Goal: Task Accomplishment & Management: Complete application form

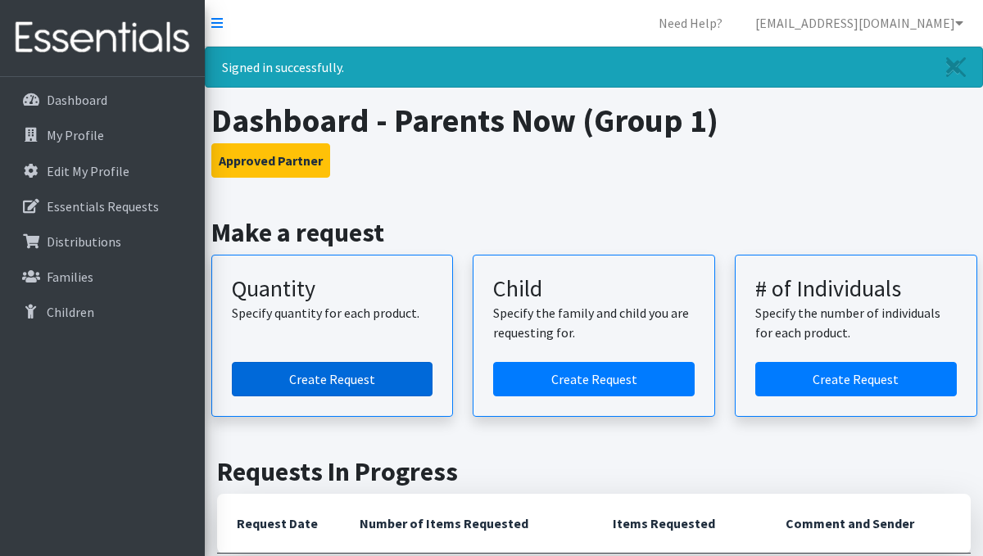
click at [386, 382] on link "Create Request" at bounding box center [332, 379] width 201 height 34
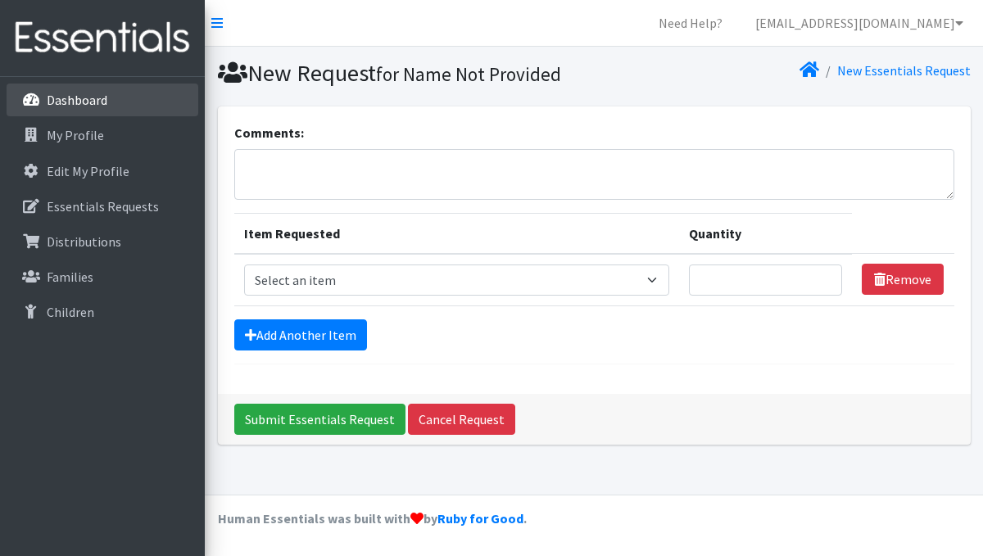
click at [96, 102] on p "Dashboard" at bounding box center [77, 100] width 61 height 16
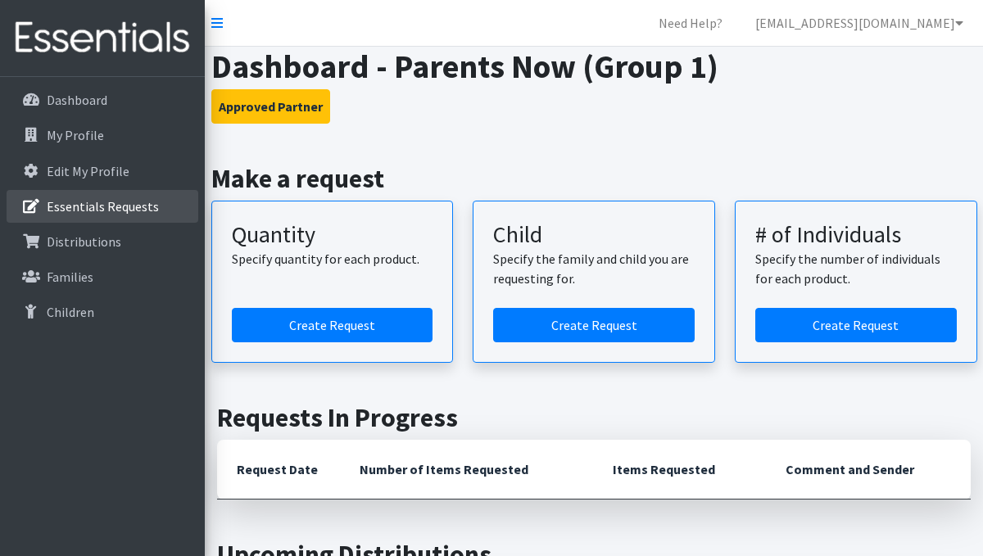
click at [102, 206] on p "Essentials Requests" at bounding box center [103, 206] width 112 height 16
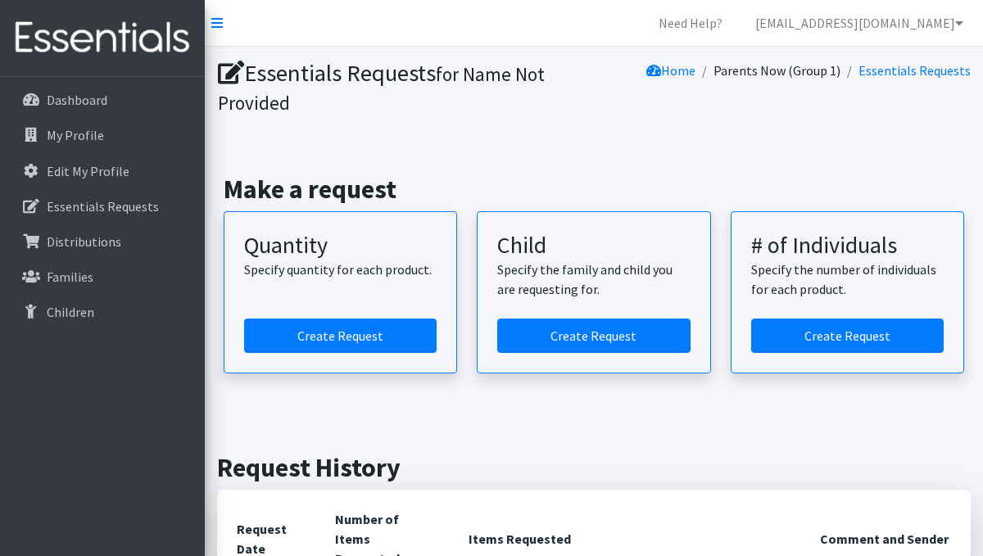
click at [89, 208] on p "Essentials Requests" at bounding box center [103, 206] width 112 height 16
click at [89, 251] on link "Distributions" at bounding box center [103, 241] width 192 height 33
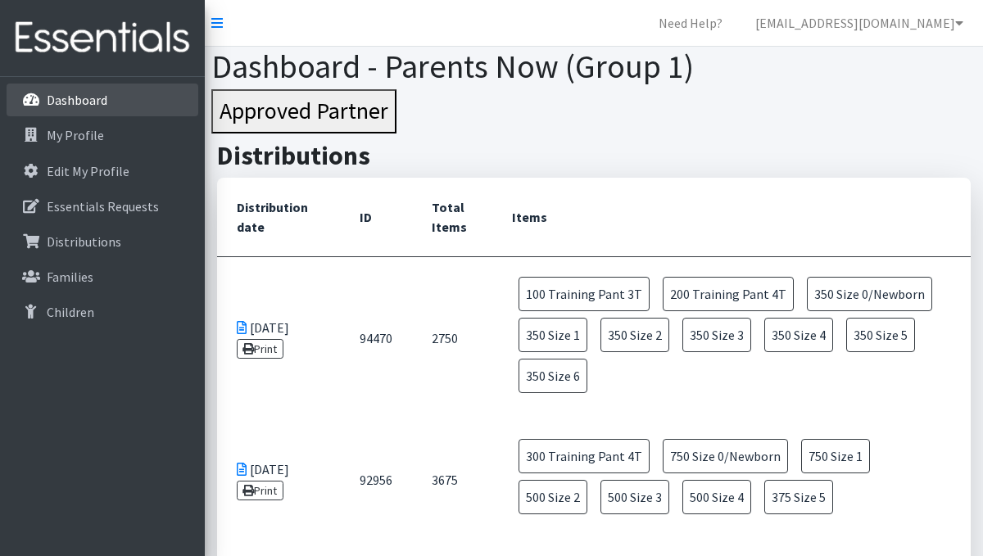
click at [106, 97] on link "Dashboard" at bounding box center [103, 100] width 192 height 33
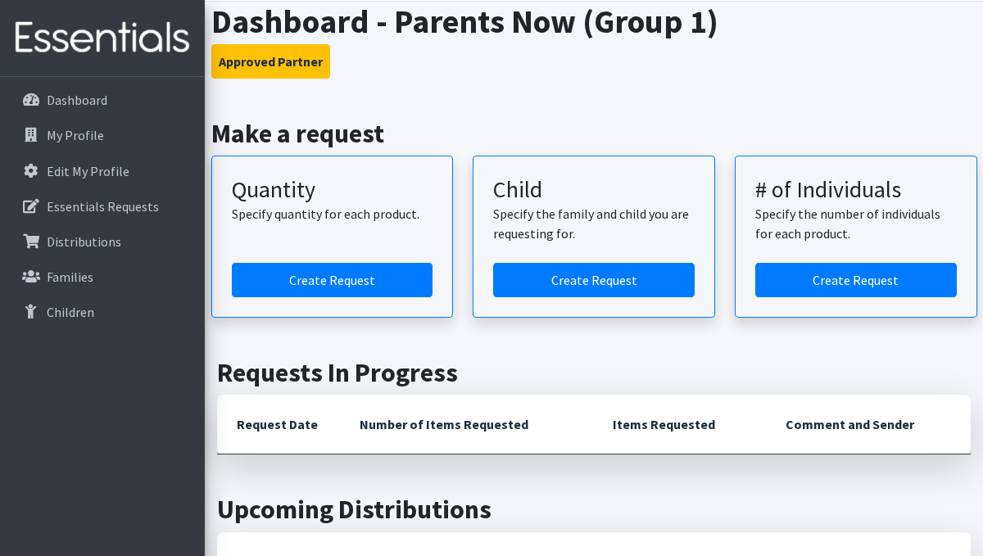
scroll to position [91, 0]
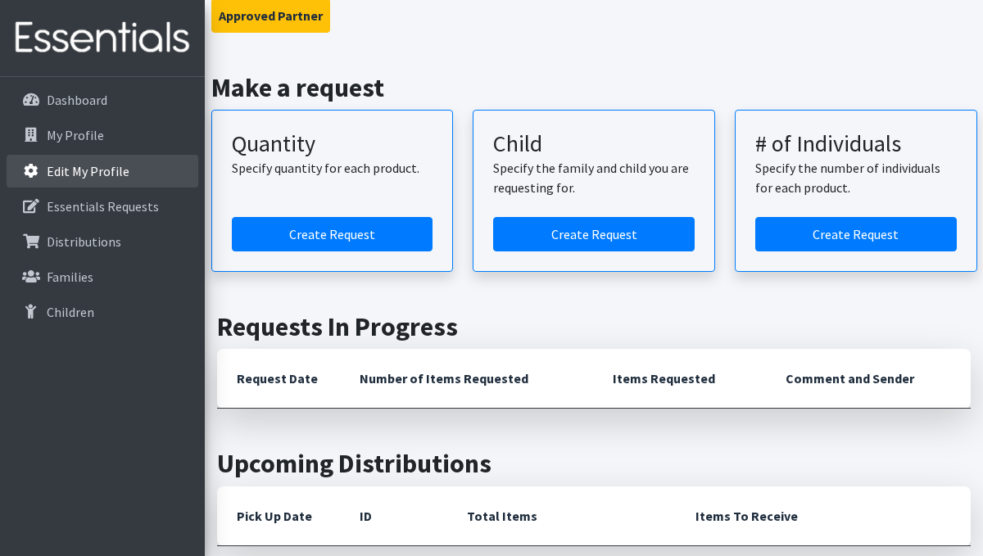
click at [106, 165] on p "Edit My Profile" at bounding box center [88, 171] width 83 height 16
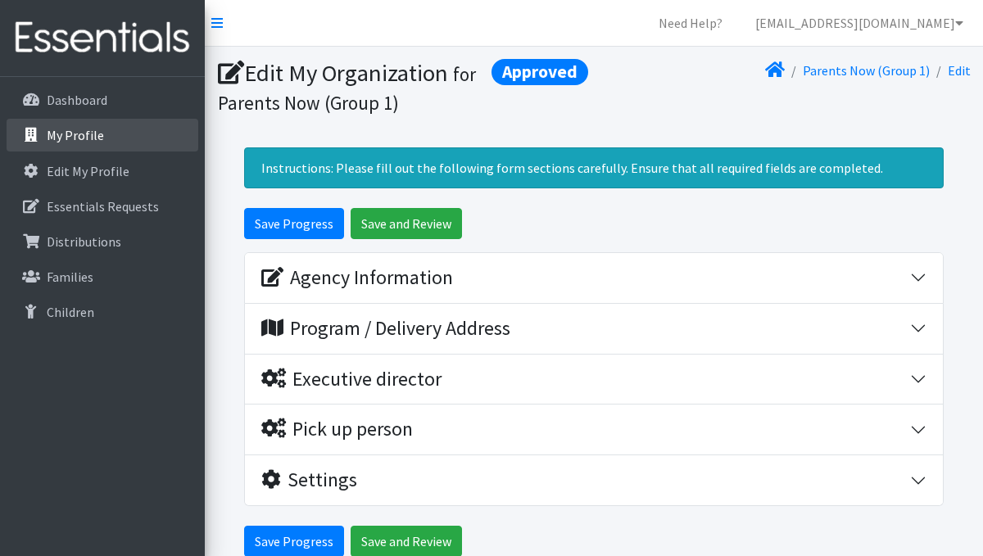
click at [102, 134] on link "My Profile" at bounding box center [103, 135] width 192 height 33
click at [142, 133] on link "My Profile" at bounding box center [103, 135] width 192 height 33
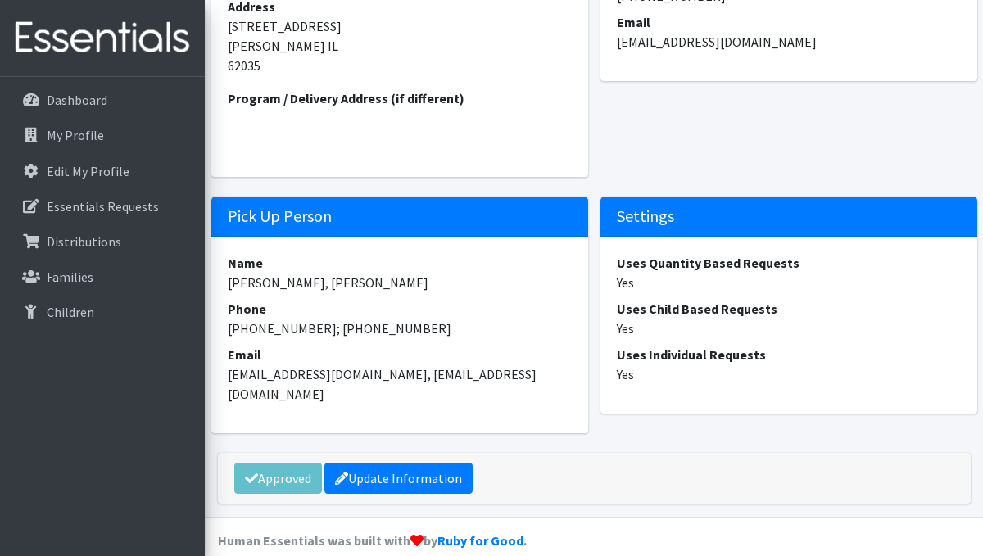
scroll to position [529, 0]
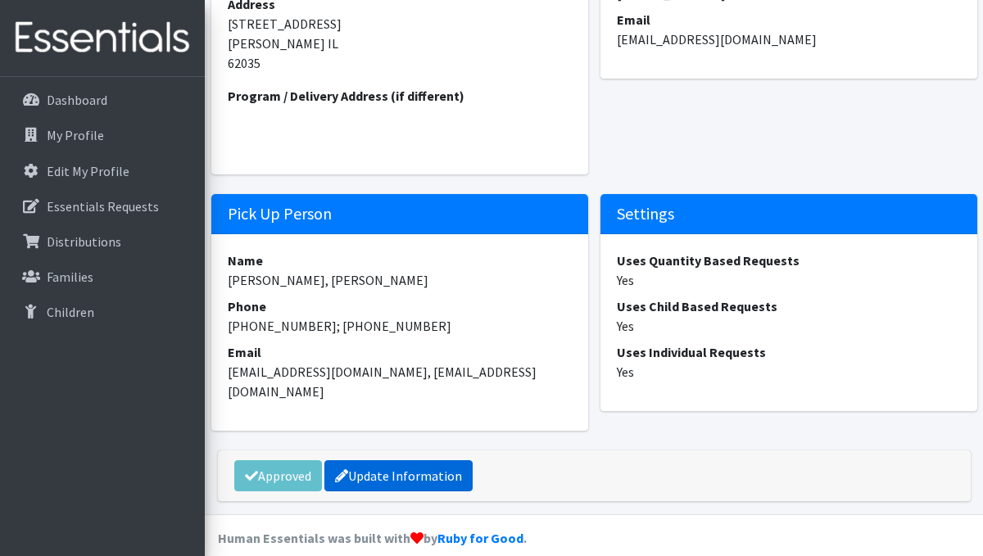
click at [353, 460] on link "Update Information" at bounding box center [398, 475] width 148 height 31
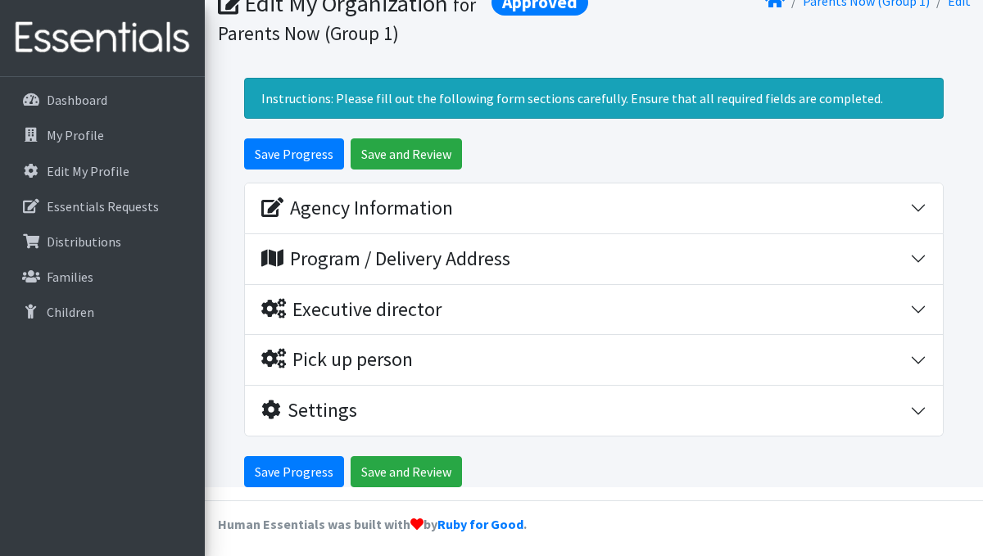
scroll to position [75, 0]
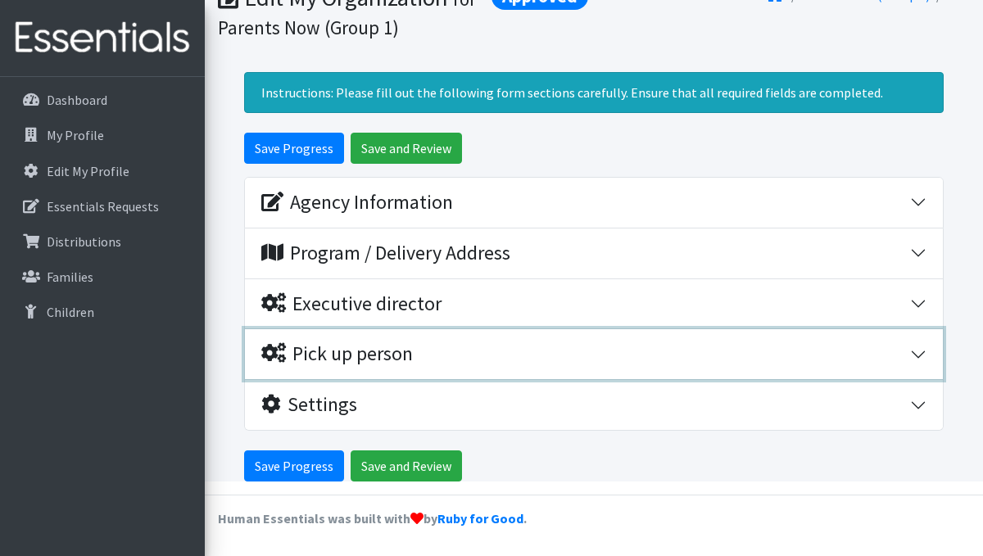
click at [326, 348] on div "Pick up person" at bounding box center [336, 354] width 151 height 24
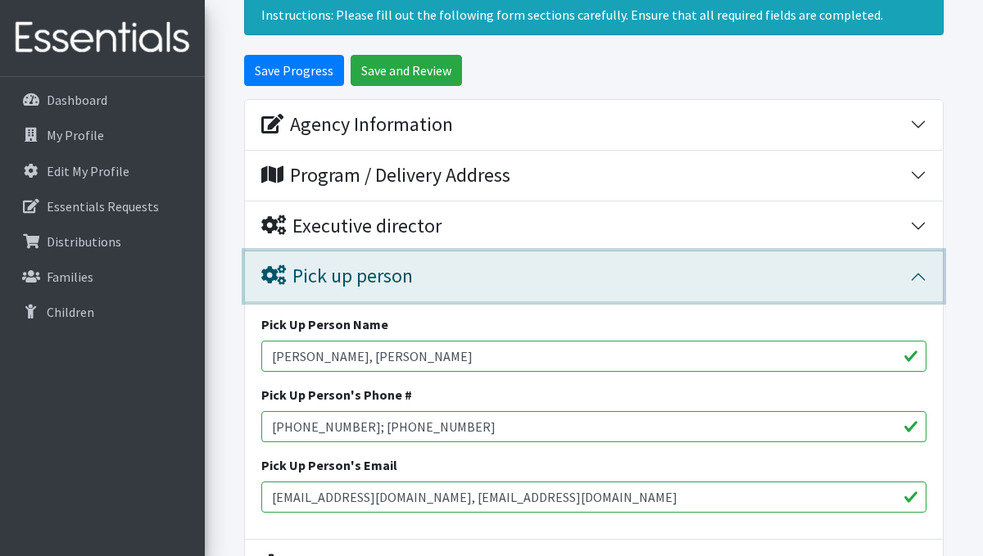
scroll to position [212, 0]
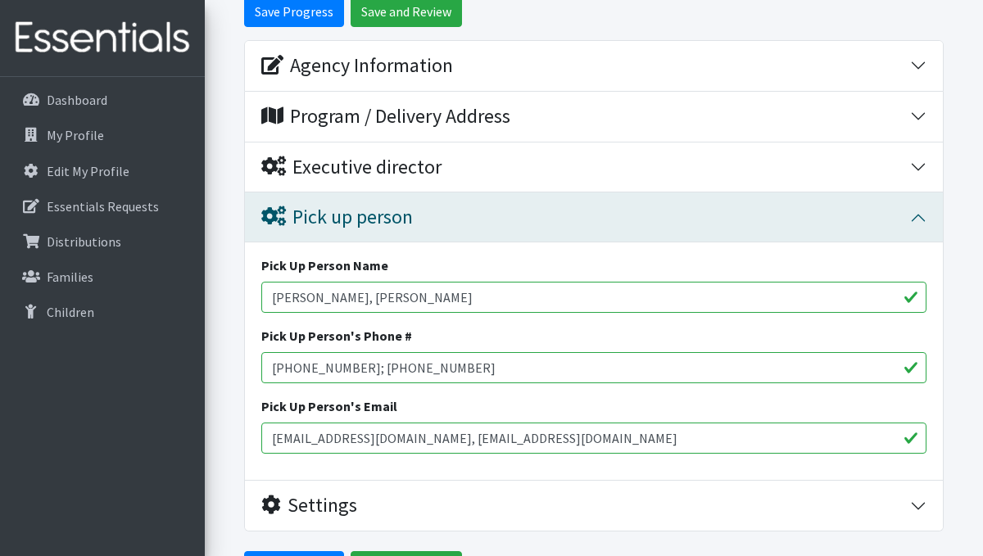
drag, startPoint x: 341, startPoint y: 299, endPoint x: 256, endPoint y: 295, distance: 85.3
click at [256, 296] on div "Pick Up Person Name Deb Patridge, Kathie Daugherty Pick Up Person's Phone # 618…" at bounding box center [594, 360] width 698 height 237
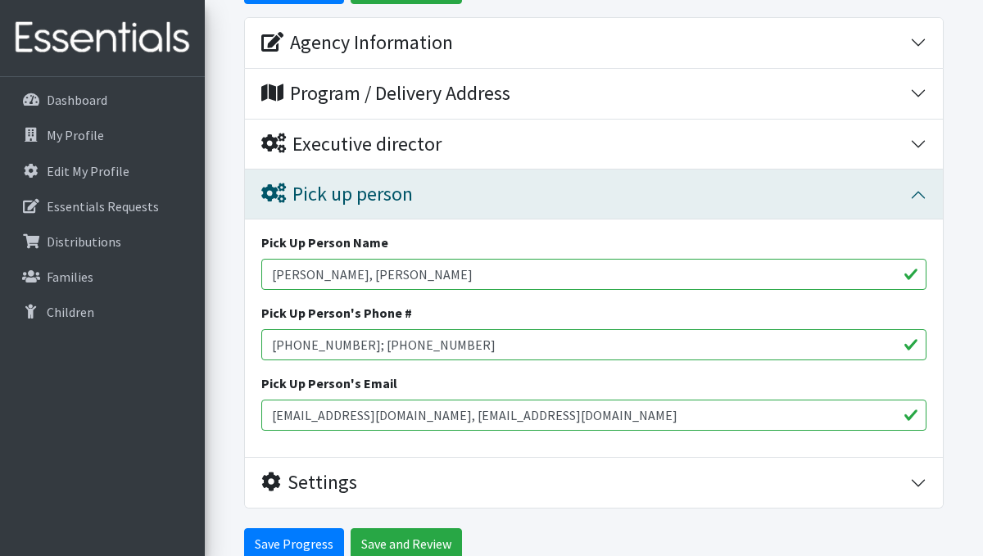
scroll to position [237, 0]
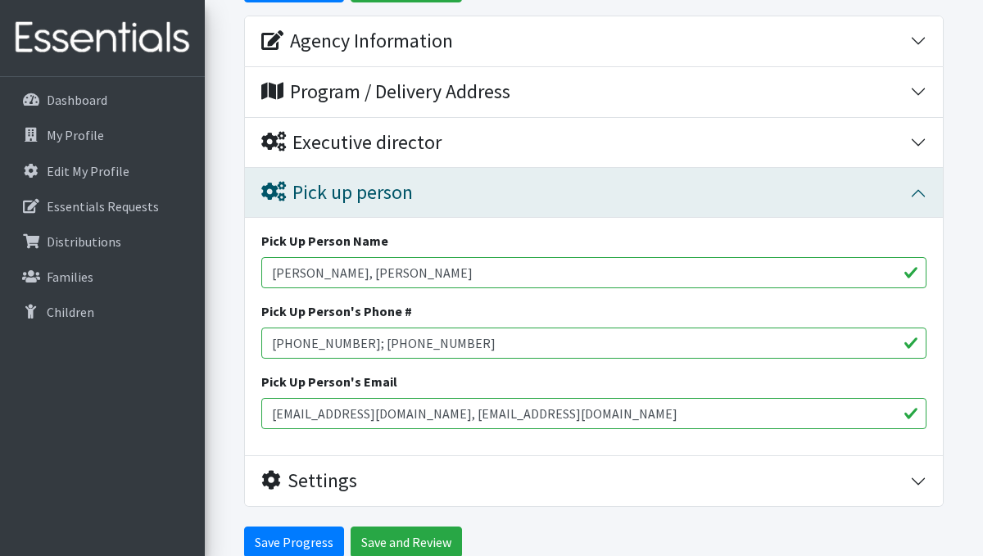
type input "Tara Trent, Kathie Daugherty"
drag, startPoint x: 345, startPoint y: 344, endPoint x: 246, endPoint y: 350, distance: 98.4
click at [246, 350] on div "Pick Up Person Name Tara Trent, Kathie Daugherty Pick Up Person's Phone # 618-4…" at bounding box center [594, 336] width 698 height 237
type input "618-558-1302; 618-660-6481"
click at [437, 274] on input "Tara Trent, Kathie Daugherty" at bounding box center [593, 272] width 665 height 31
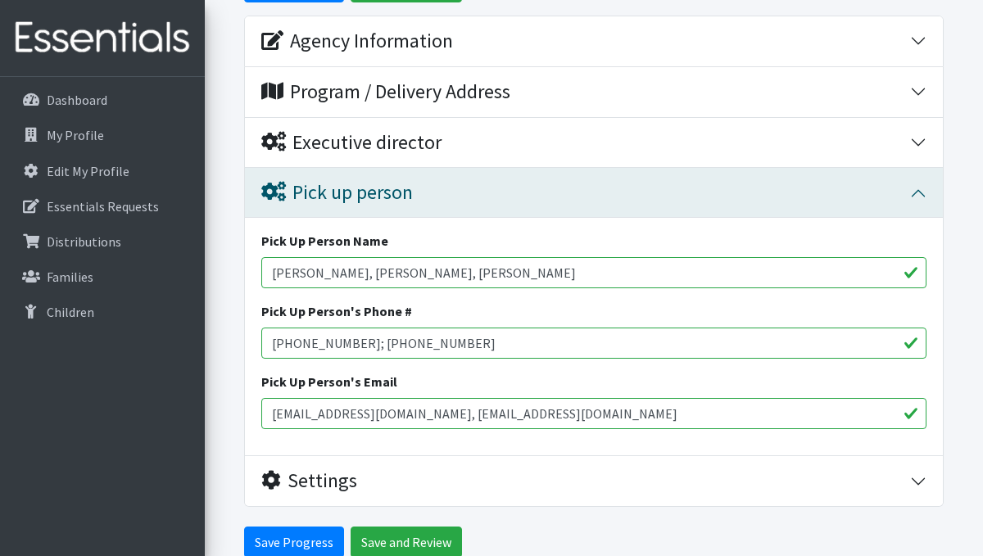
type input "Tara Trent, Kathie Daugherty, Amy Hawkin"
click at [428, 348] on input "618-558-1302; 618-660-6481" at bounding box center [593, 343] width 665 height 31
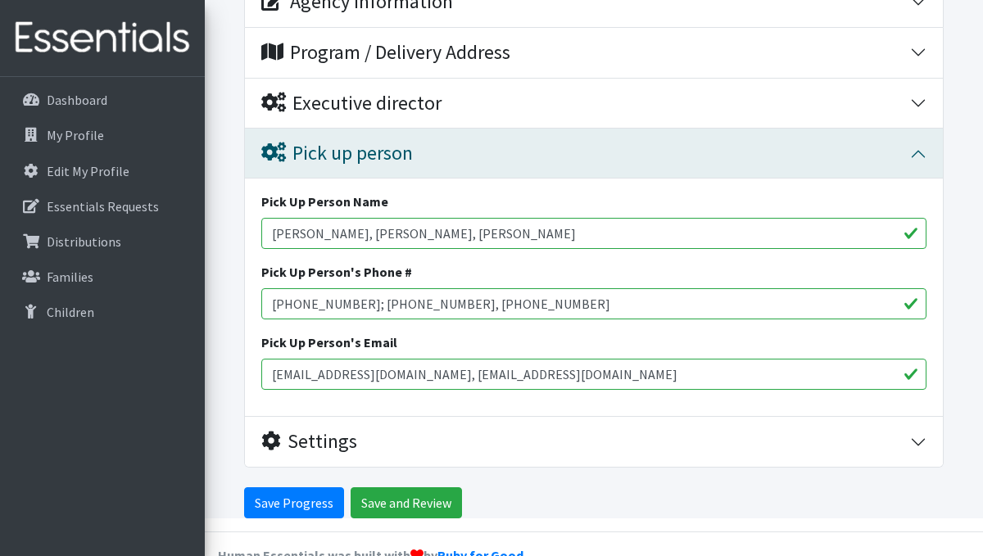
scroll to position [279, 0]
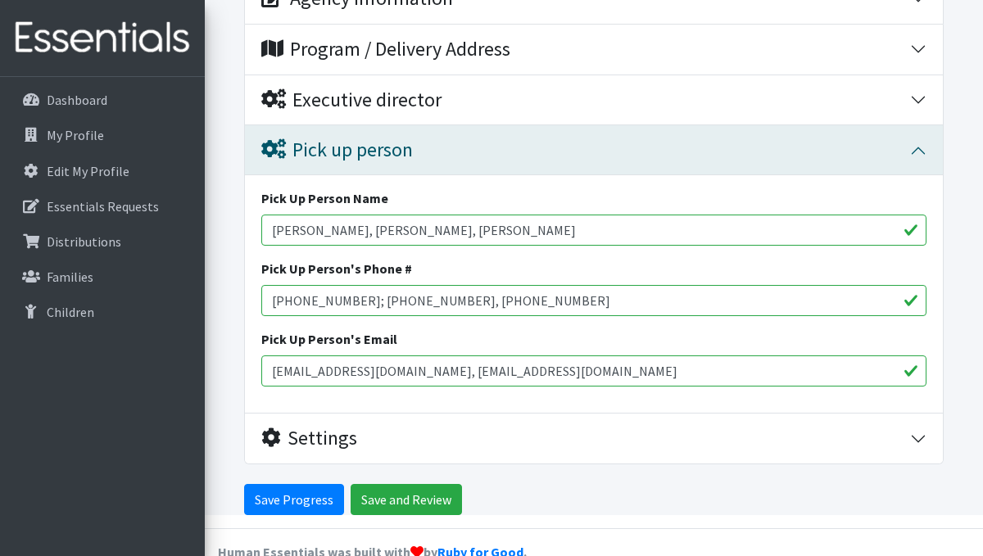
type input "618-558-1302; 618-660-6481, 618-373-9793"
drag, startPoint x: 408, startPoint y: 370, endPoint x: 256, endPoint y: 377, distance: 151.6
click at [256, 377] on div "Pick Up Person Name Tara Trent, Kathie Daugherty, Amy Hawkin Pick Up Person's P…" at bounding box center [594, 293] width 698 height 237
click at [554, 372] on input "trenttara420@gmail.com, kadaugh70@gmail.com" at bounding box center [593, 370] width 665 height 31
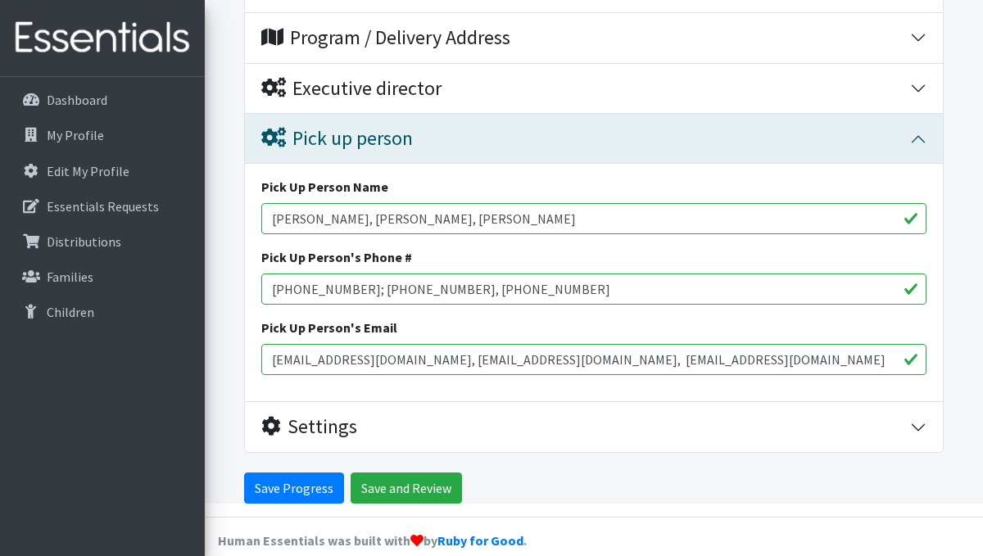
scroll to position [301, 0]
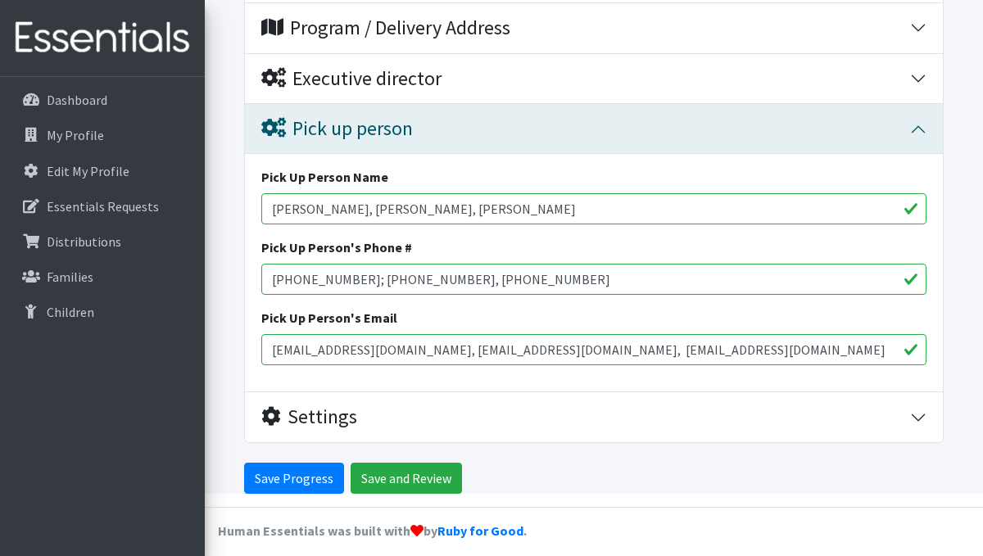
type input "trenttara420@gmail.com, kadaugh70@gmail.com, hawkinsamy122@gmail.com"
click at [511, 210] on input "Tara Trent, Kathie Daugherty, Amy Hawkin" at bounding box center [593, 208] width 665 height 31
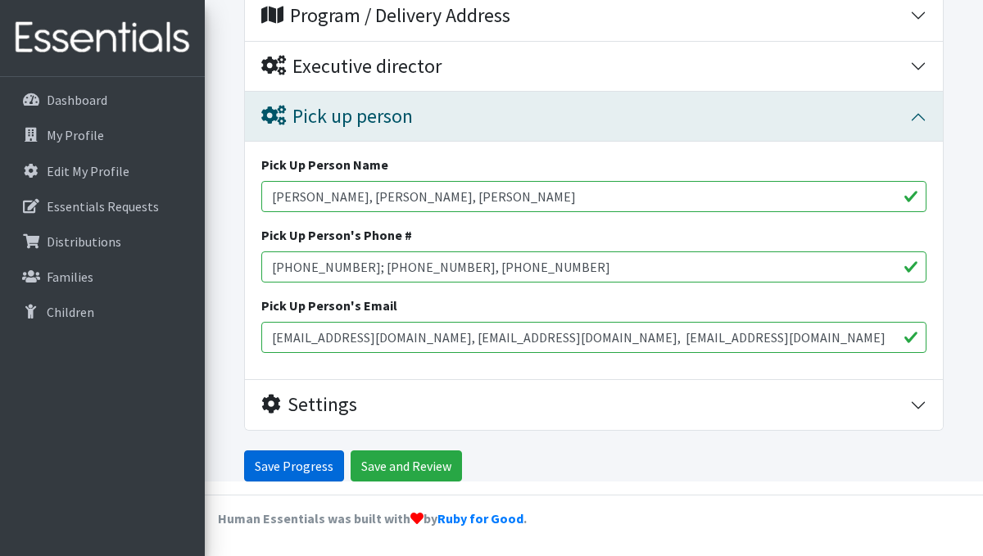
type input "Tara Trent, Kathie Daugherty, Amy Hawkins"
click at [293, 472] on input "Save Progress" at bounding box center [294, 465] width 100 height 31
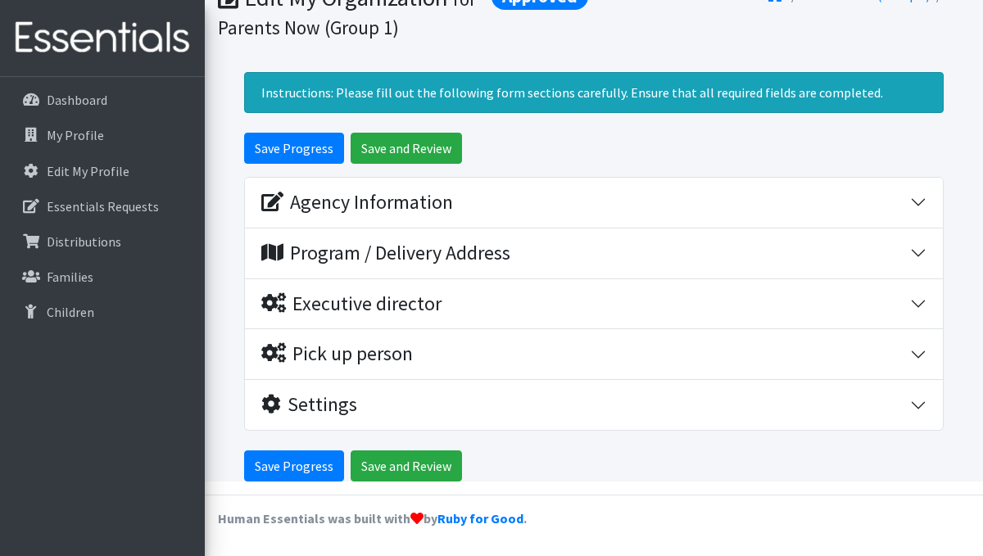
scroll to position [117, 0]
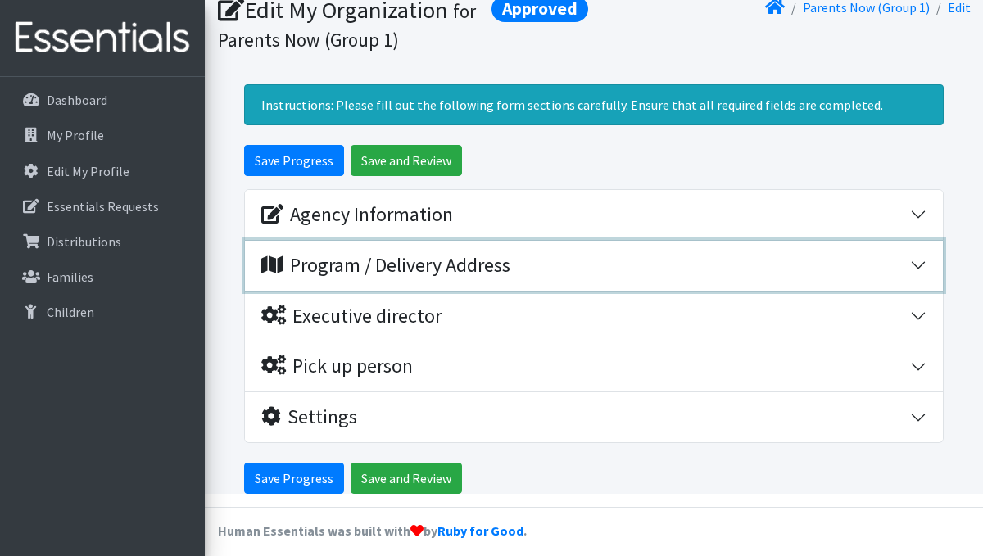
click at [390, 267] on div "Program / Delivery Address" at bounding box center [385, 266] width 249 height 24
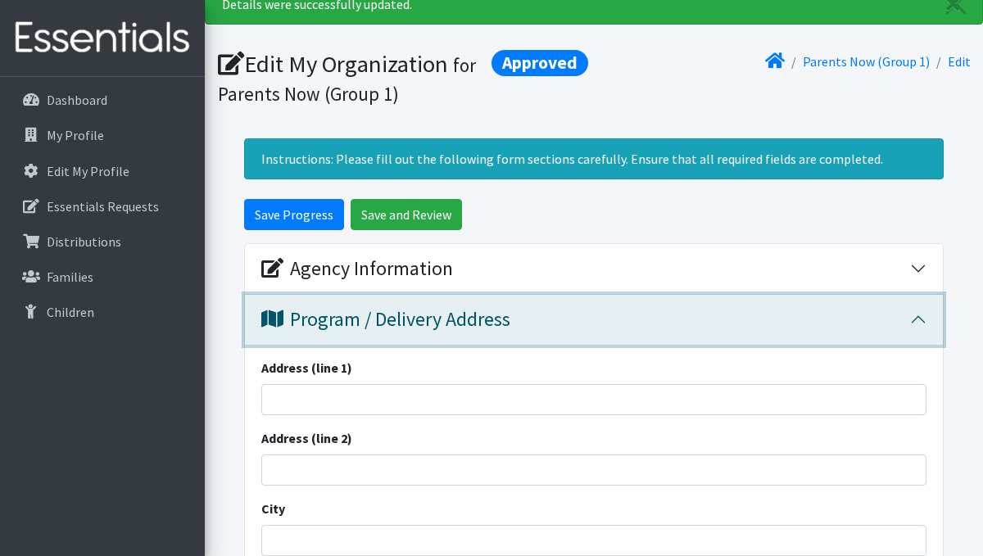
scroll to position [58, 0]
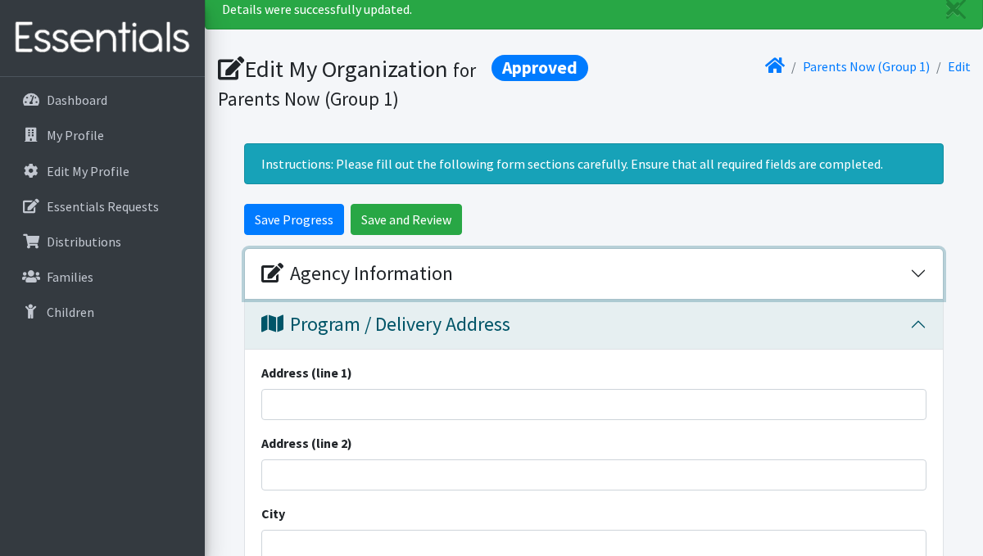
click at [344, 268] on div "Agency Information" at bounding box center [357, 274] width 192 height 24
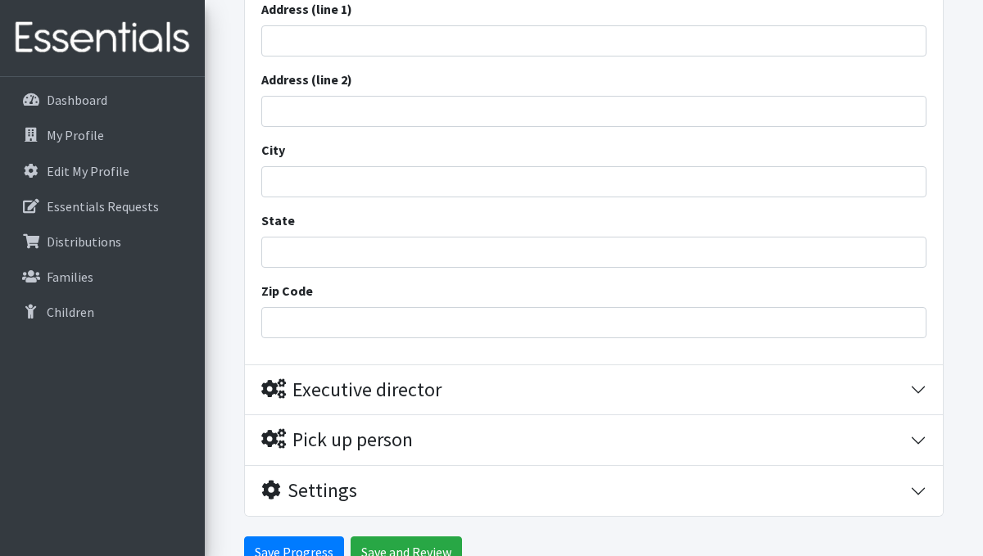
scroll to position [1107, 0]
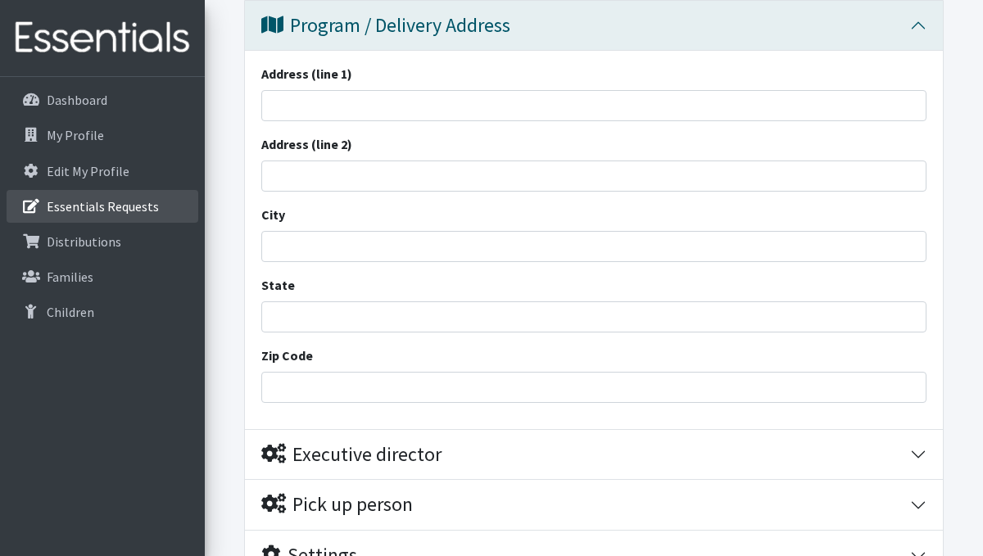
click at [127, 210] on p "Essentials Requests" at bounding box center [103, 206] width 112 height 16
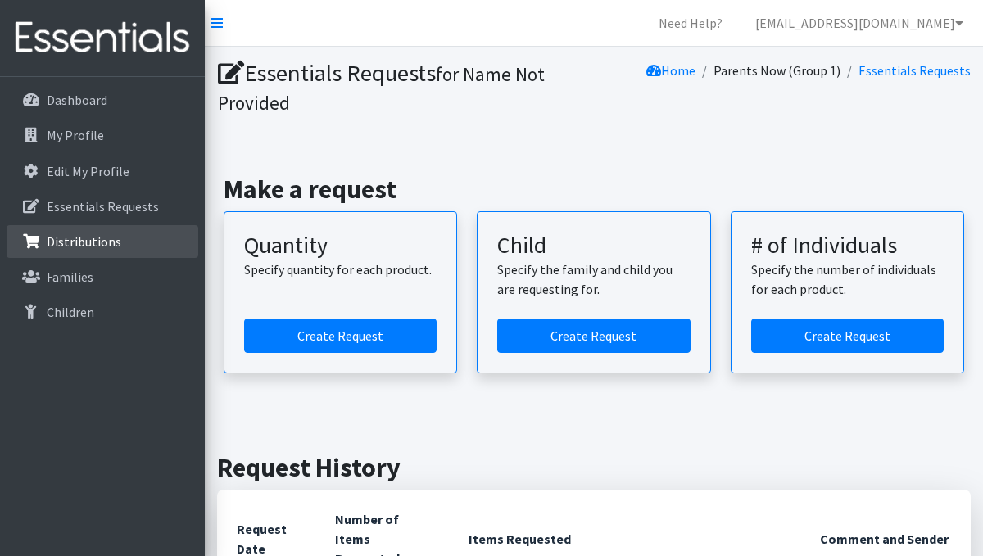
click at [111, 240] on p "Distributions" at bounding box center [84, 241] width 75 height 16
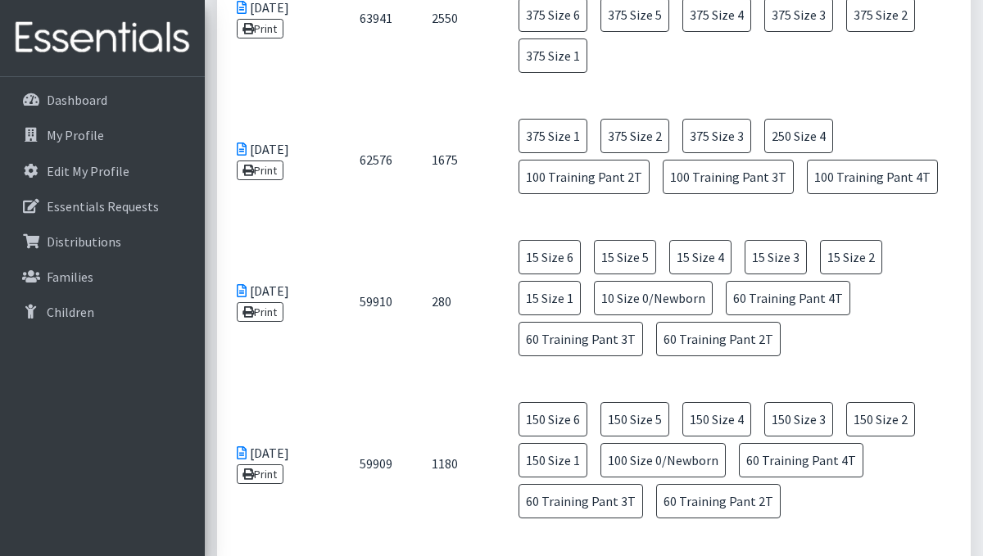
scroll to position [2854, 0]
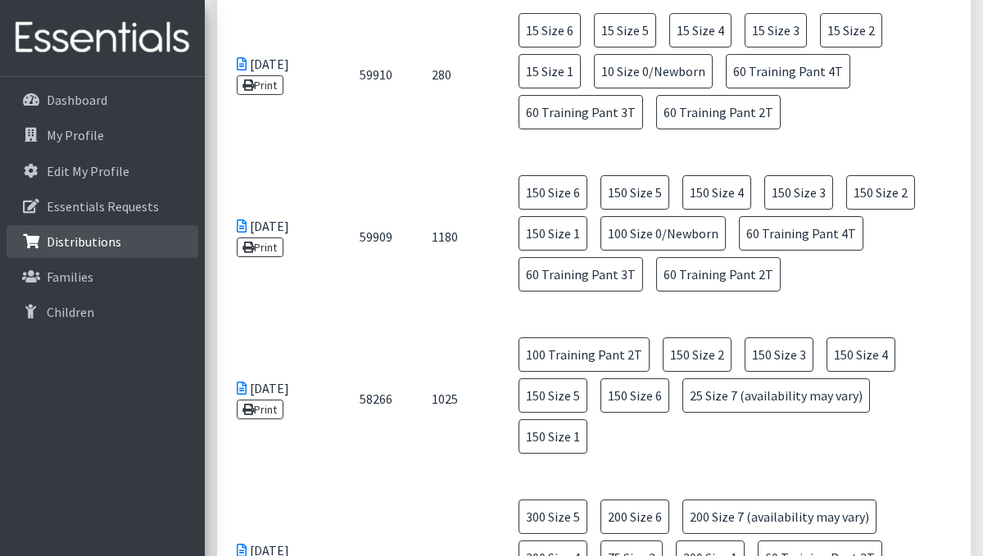
click at [115, 248] on p "Distributions" at bounding box center [84, 241] width 75 height 16
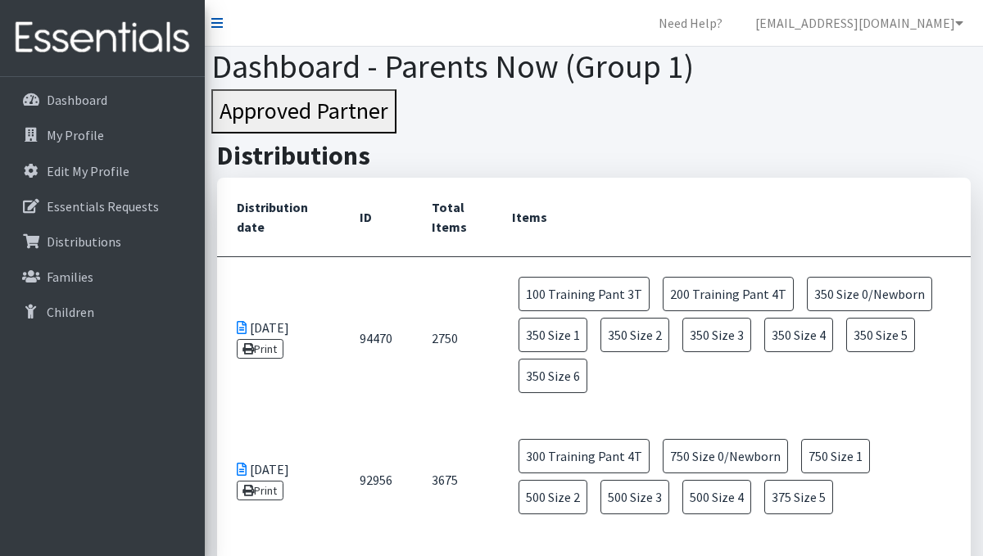
click at [219, 25] on icon at bounding box center [216, 22] width 11 height 13
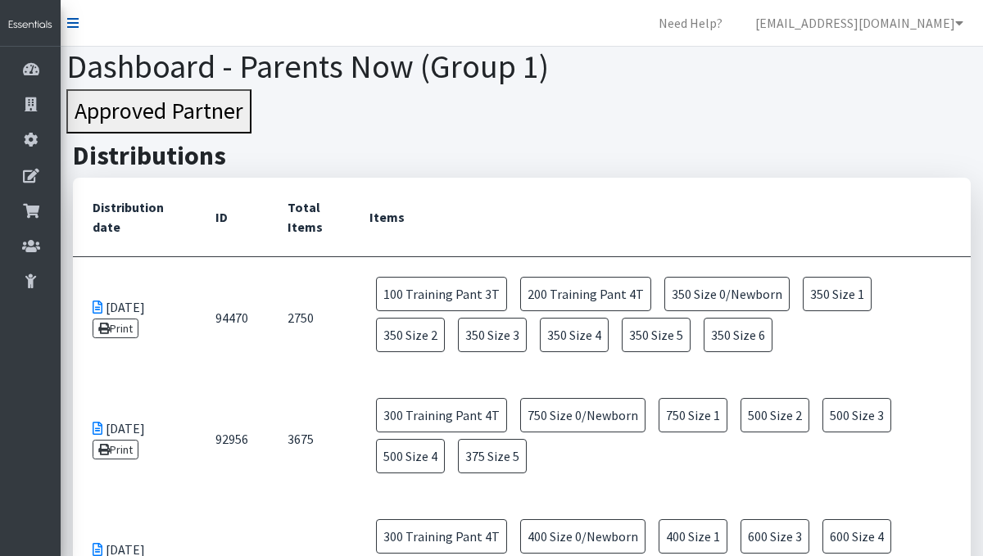
click at [72, 22] on icon at bounding box center [72, 22] width 11 height 13
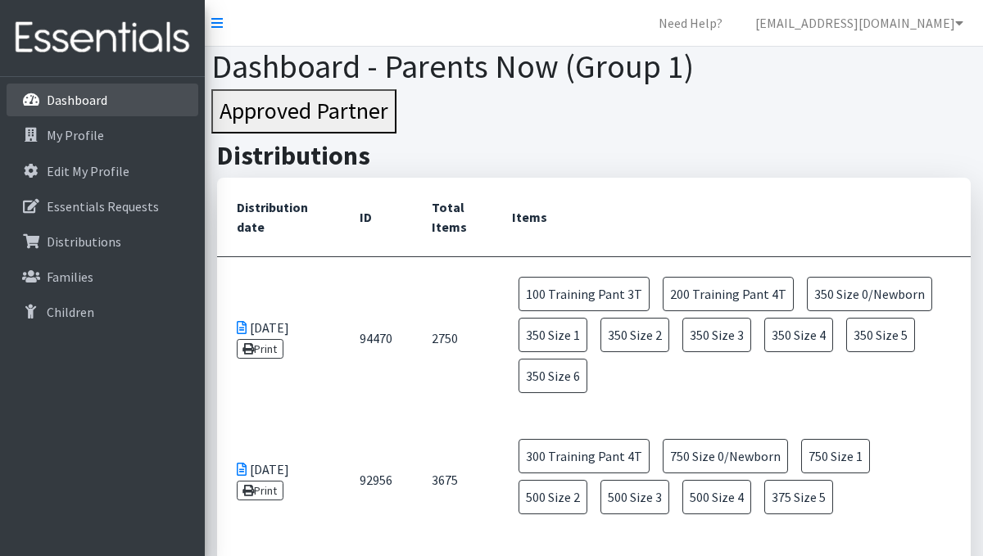
click at [108, 95] on link "Dashboard" at bounding box center [103, 100] width 192 height 33
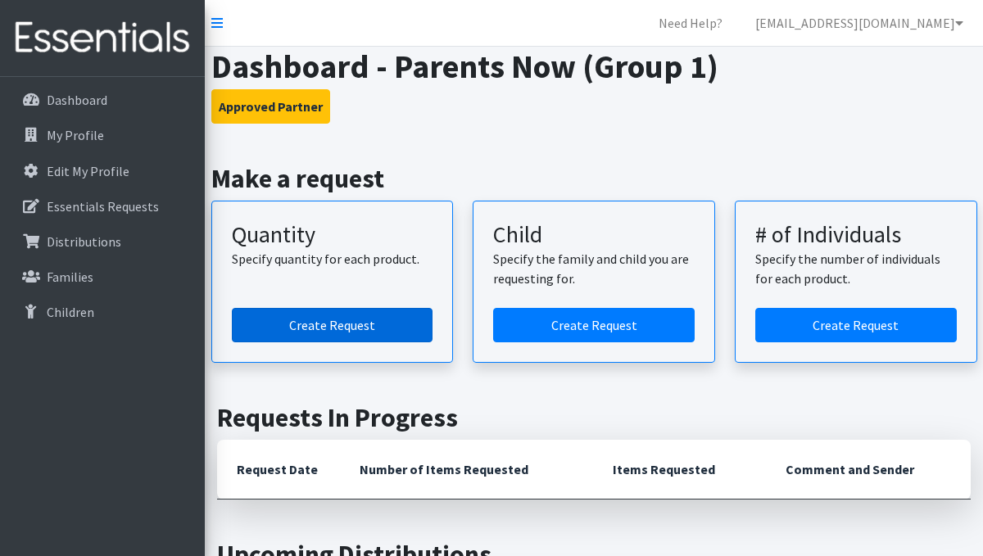
click at [373, 323] on link "Create Request" at bounding box center [332, 325] width 201 height 34
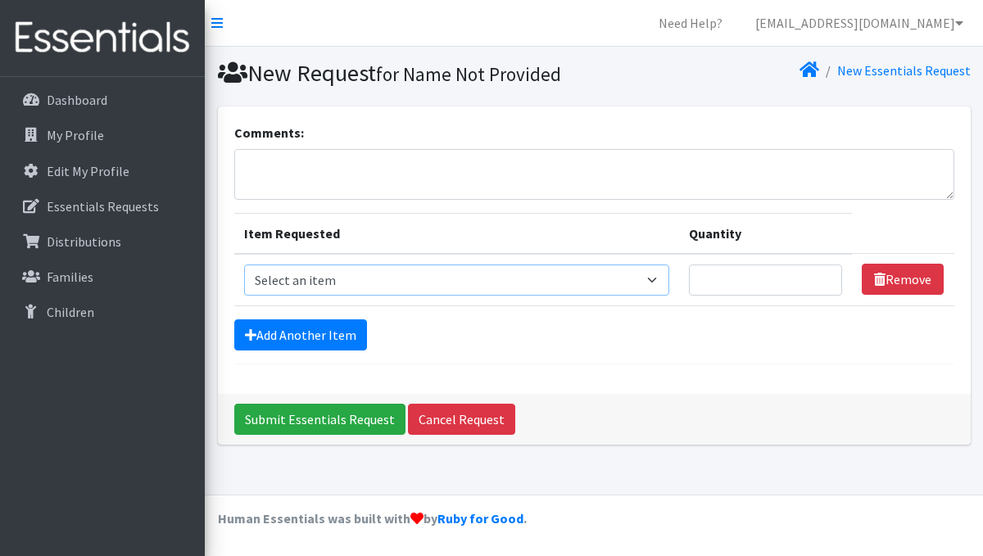
click at [423, 269] on select "Select an item Size 0/Newborn Size 1 Size 2 Size 3 Size 4 Size 5 Size 6 Size 7 …" at bounding box center [456, 279] width 425 height 31
select select "1095"
click at [744, 283] on input "Quantity" at bounding box center [766, 279] width 154 height 31
type input "500"
click at [311, 340] on link "Add Another Item" at bounding box center [300, 334] width 133 height 31
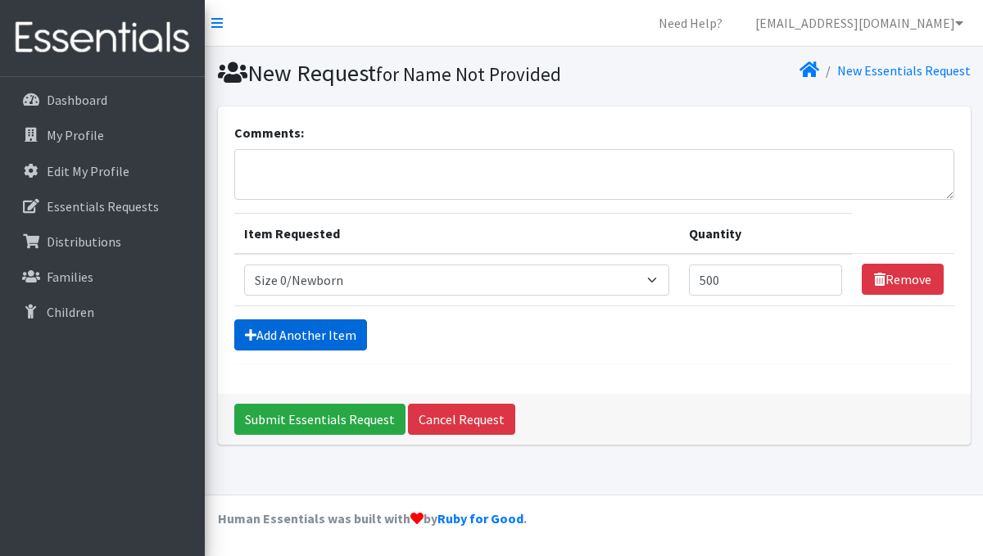
scroll to position [14, 0]
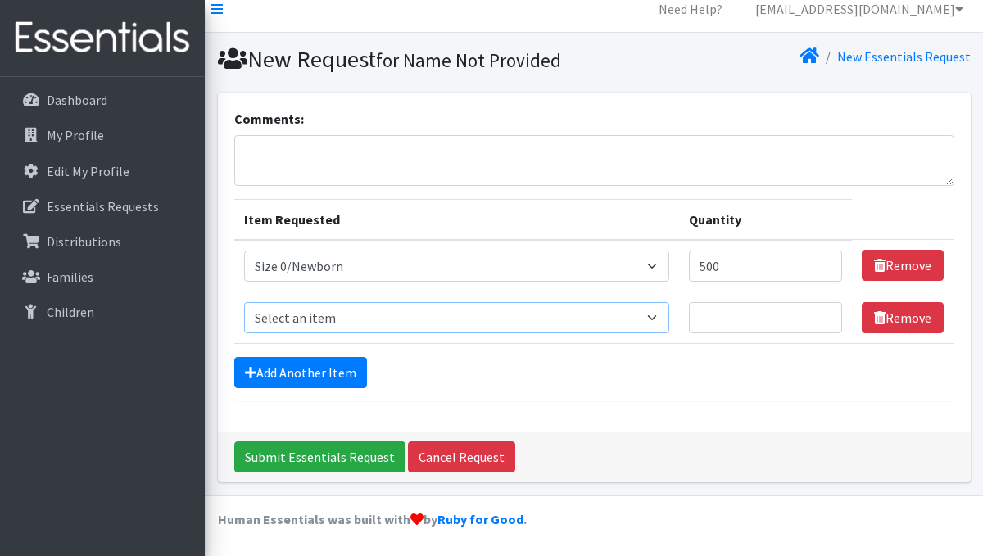
click at [459, 315] on select "Select an item Size 0/Newborn Size 1 Size 2 Size 3 Size 4 Size 5 Size 6 Size 7 …" at bounding box center [456, 317] width 425 height 31
select select "1090"
click at [734, 317] on input "Quantity" at bounding box center [766, 317] width 154 height 31
type input "500"
click at [302, 371] on link "Add Another Item" at bounding box center [300, 372] width 133 height 31
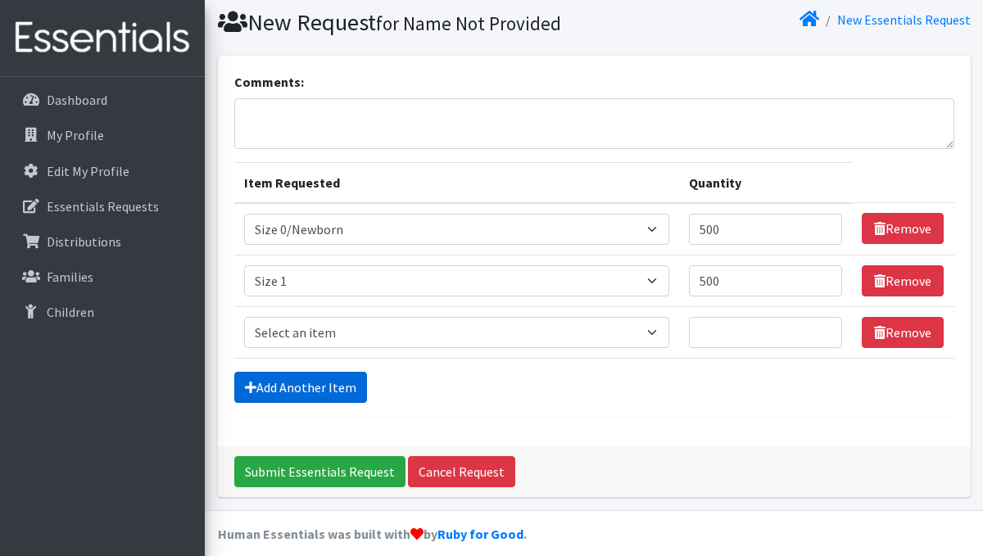
scroll to position [66, 0]
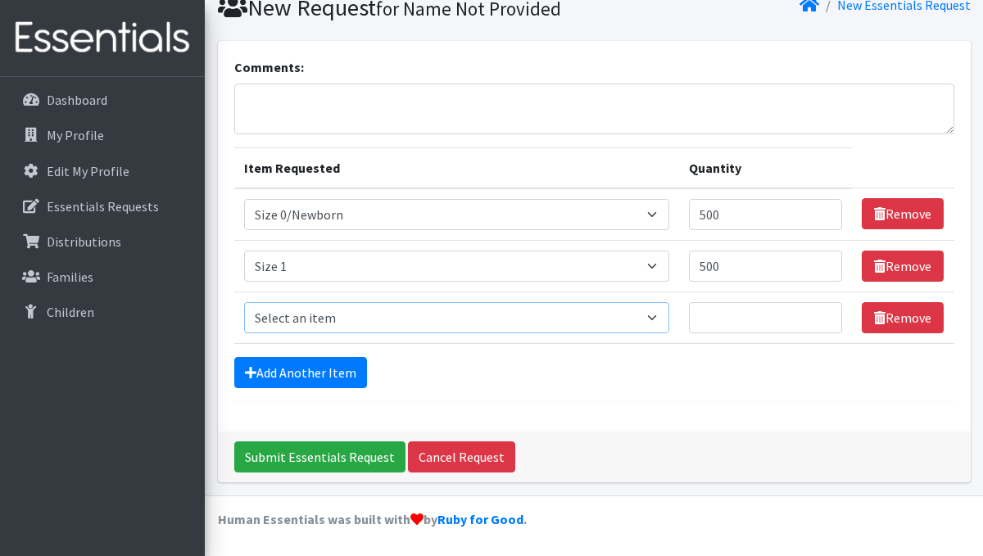
click at [368, 314] on select "Select an item Size 0/Newborn Size 1 Size 2 Size 3 Size 4 Size 5 Size 6 Size 7 …" at bounding box center [456, 317] width 425 height 31
select select "1091"
click at [732, 320] on input "Quantity" at bounding box center [766, 317] width 154 height 31
type input "500"
click at [308, 364] on link "Add Another Item" at bounding box center [300, 372] width 133 height 31
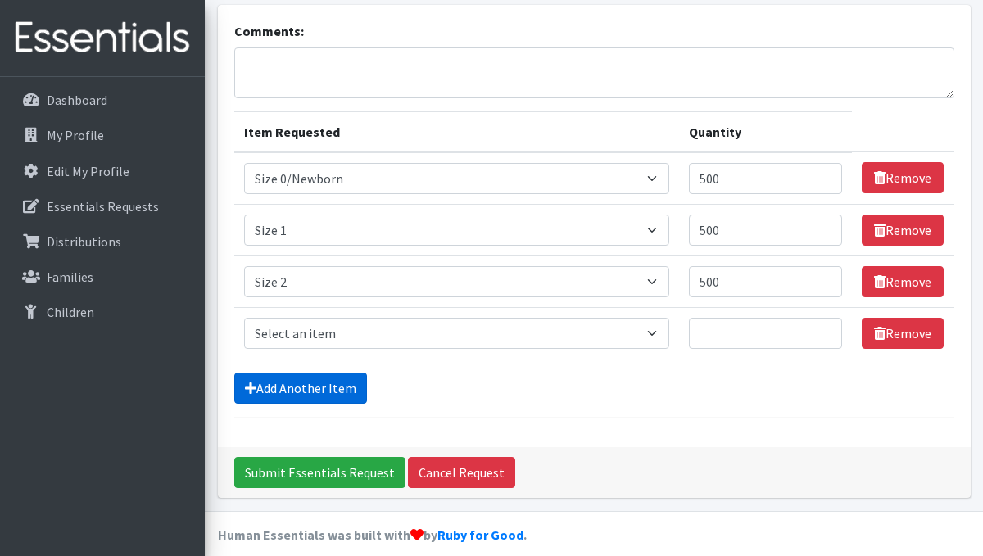
scroll to position [117, 0]
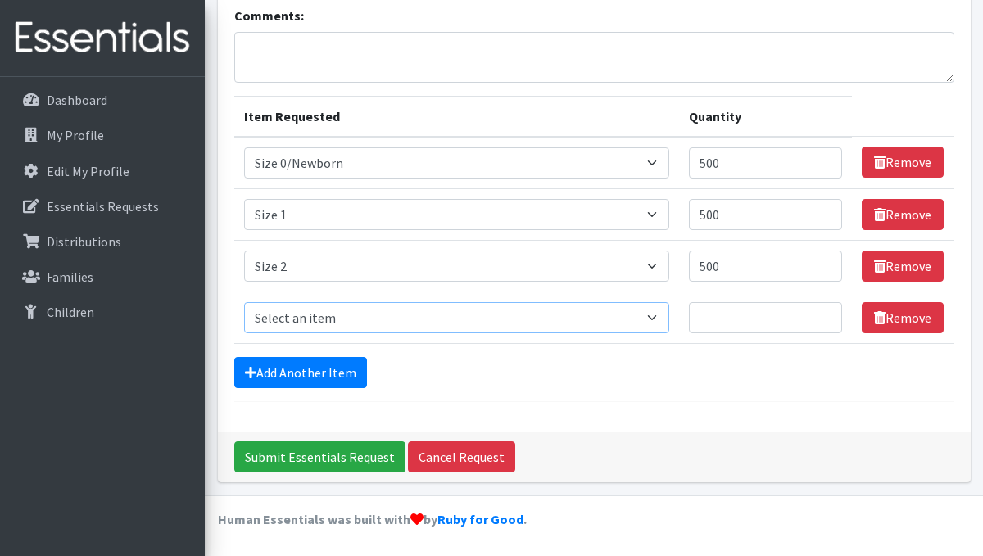
click at [342, 308] on select "Select an item Size 0/Newborn Size 1 Size 2 Size 3 Size 4 Size 5 Size 6 Size 7 …" at bounding box center [456, 317] width 425 height 31
select select "1094"
click at [737, 323] on input "Quantity" at bounding box center [766, 317] width 154 height 31
type input "500"
click at [326, 377] on link "Add Another Item" at bounding box center [300, 372] width 133 height 31
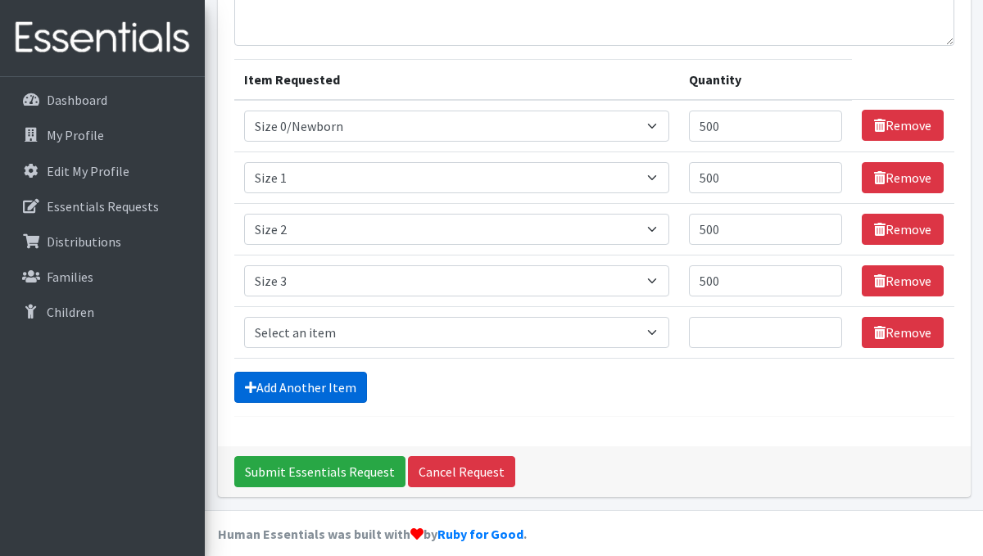
scroll to position [169, 0]
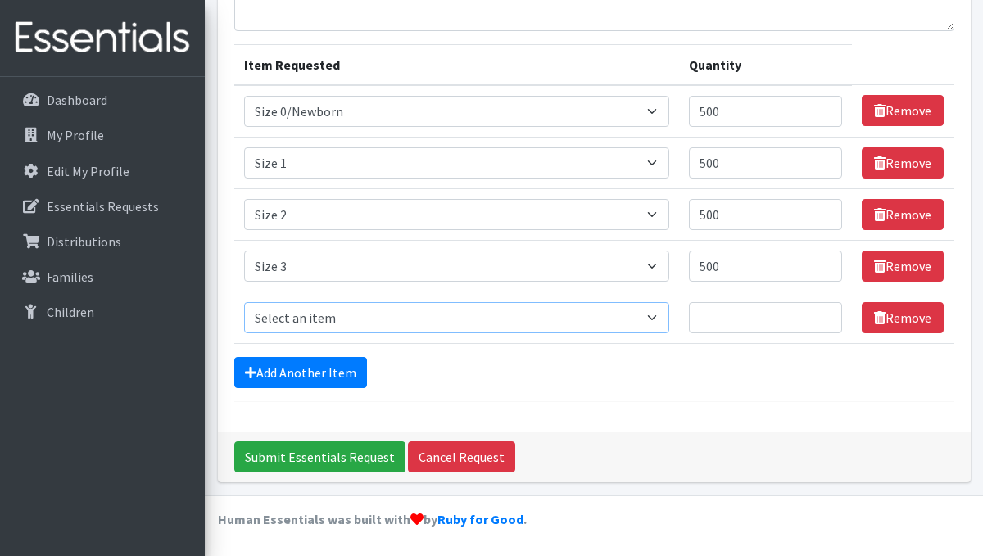
click at [325, 325] on select "Select an item Size 0/Newborn Size 1 Size 2 Size 3 Size 4 Size 5 Size 6 Size 7 …" at bounding box center [456, 317] width 425 height 31
select select "1097"
click at [754, 317] on input "Quantity" at bounding box center [766, 317] width 154 height 31
type input "750"
click at [349, 368] on link "Add Another Item" at bounding box center [300, 372] width 133 height 31
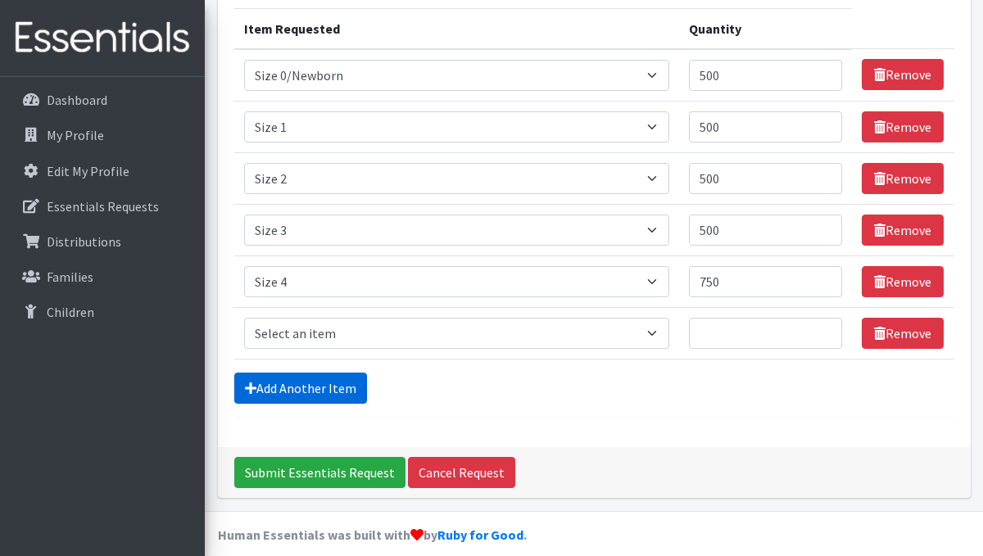
scroll to position [220, 0]
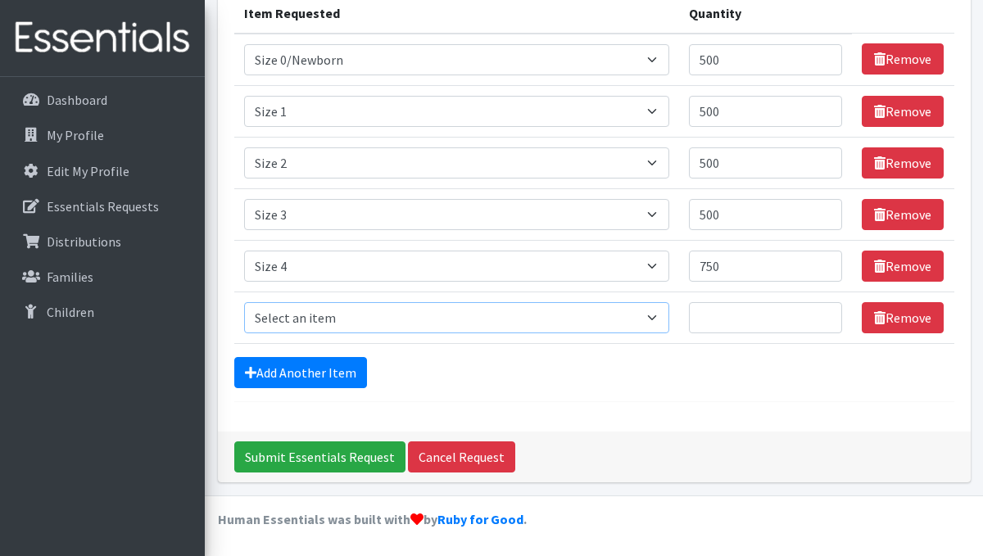
click at [352, 322] on select "Select an item Size 0/Newborn Size 1 Size 2 Size 3 Size 4 Size 5 Size 6 Size 7 …" at bounding box center [456, 317] width 425 height 31
select select "1098"
click at [775, 319] on input "Quantity" at bounding box center [766, 317] width 154 height 31
type input "750"
click at [265, 359] on link "Add Another Item" at bounding box center [300, 372] width 133 height 31
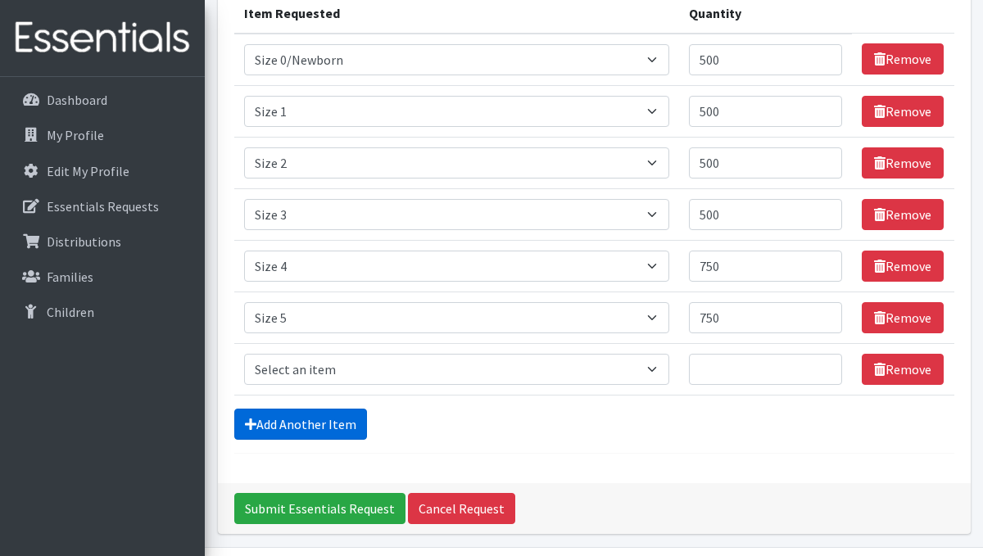
scroll to position [272, 0]
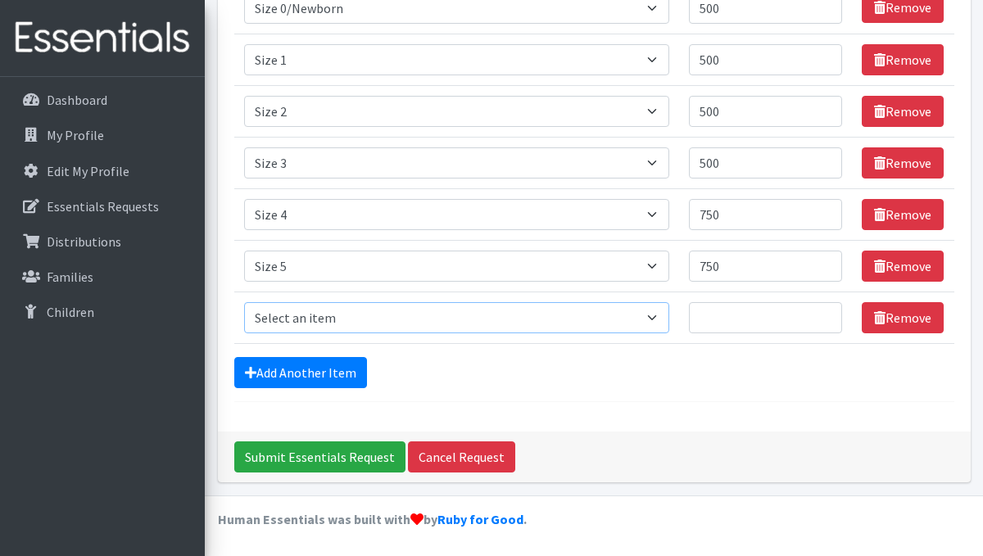
click at [316, 319] on select "Select an item Size 0/Newborn Size 1 Size 2 Size 3 Size 4 Size 5 Size 6 Size 7 …" at bounding box center [456, 317] width 425 height 31
select select "1100"
click at [761, 324] on input "Quantity" at bounding box center [766, 317] width 154 height 31
type input "750"
click at [295, 368] on link "Add Another Item" at bounding box center [300, 372] width 133 height 31
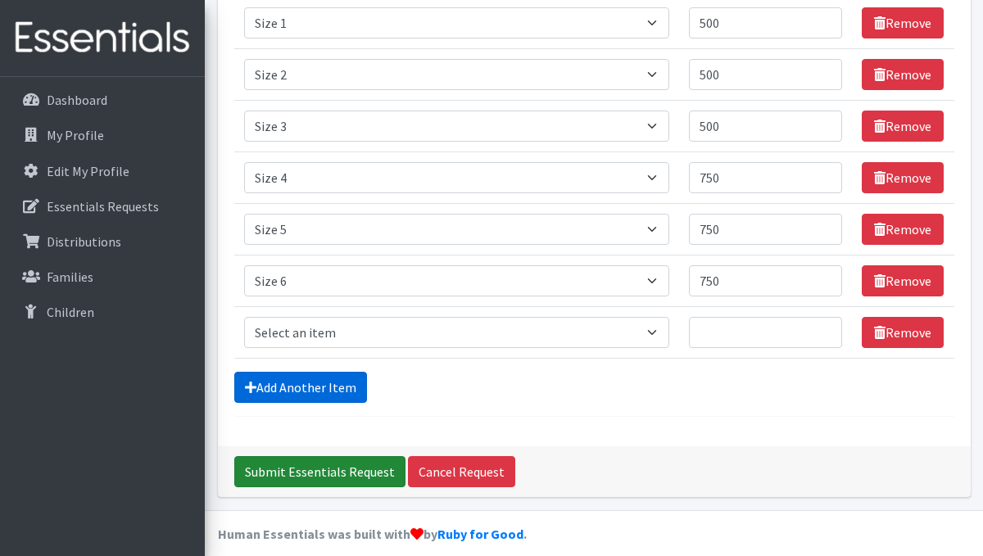
scroll to position [323, 0]
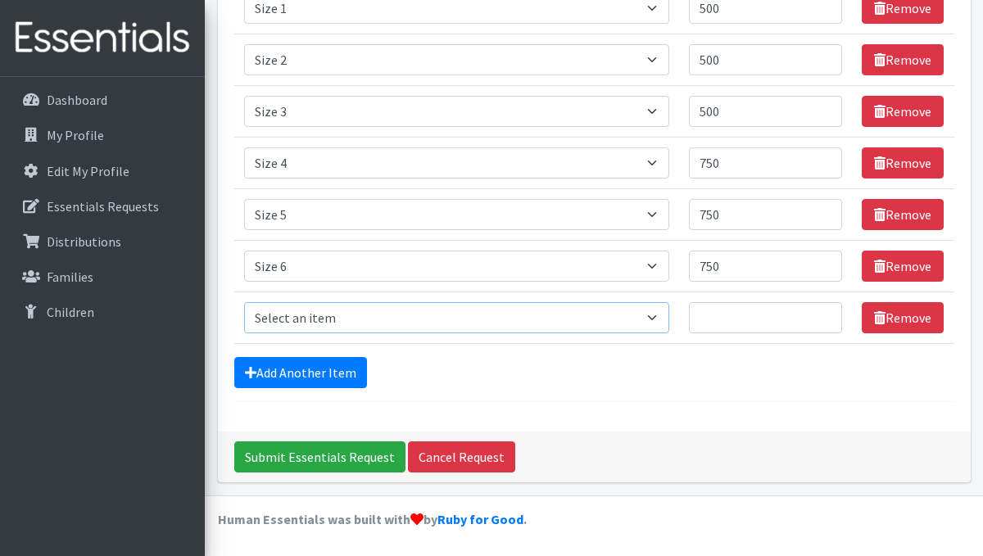
click at [370, 321] on select "Select an item Size 0/Newborn Size 1 Size 2 Size 3 Size 4 Size 5 Size 6 Size 7 …" at bounding box center [456, 317] width 425 height 31
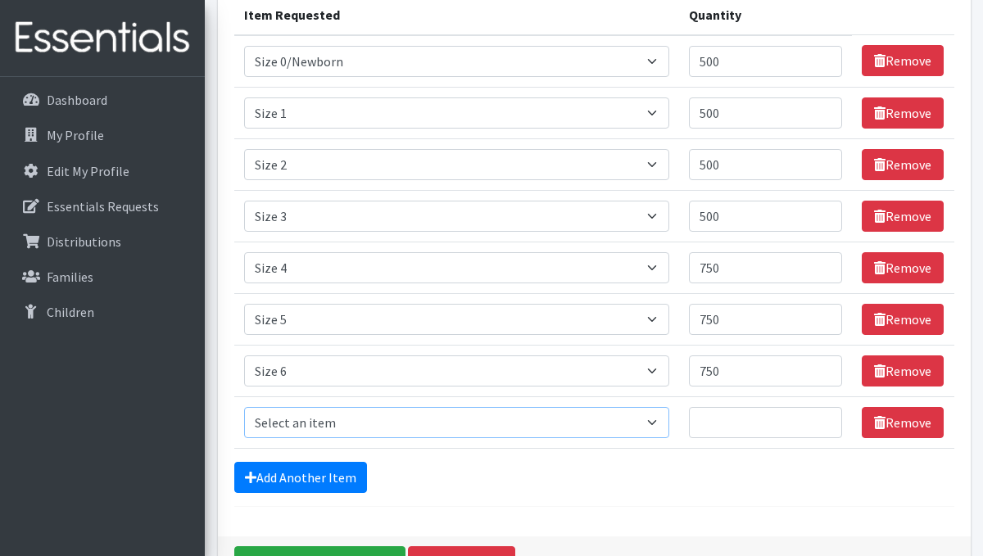
scroll to position [199, 0]
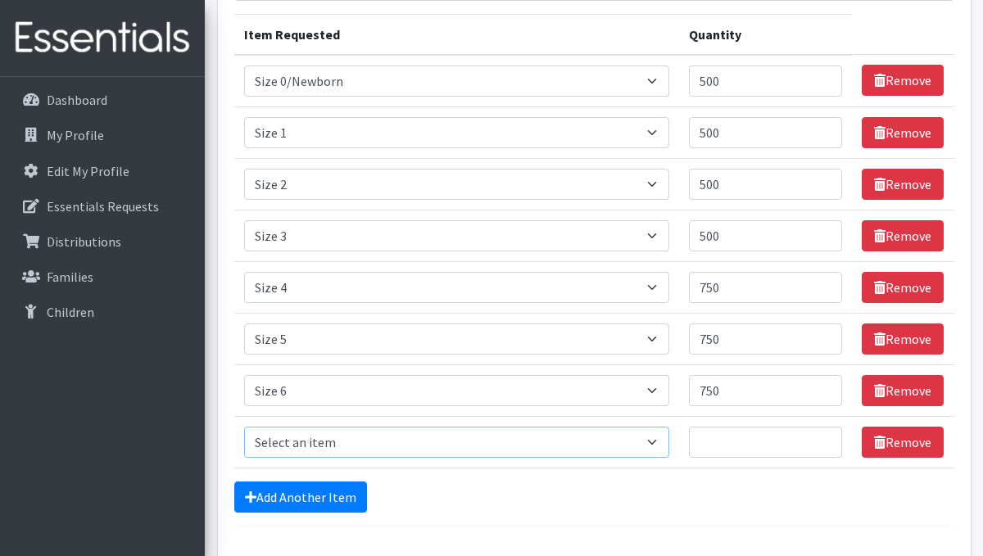
click at [511, 443] on select "Select an item Size 0/Newborn Size 1 Size 2 Size 3 Size 4 Size 5 Size 6 Size 7 …" at bounding box center [456, 442] width 425 height 31
select select "1107"
click at [753, 445] on input "Quantity" at bounding box center [766, 442] width 154 height 31
type input "100"
click at [332, 504] on link "Add Another Item" at bounding box center [300, 496] width 133 height 31
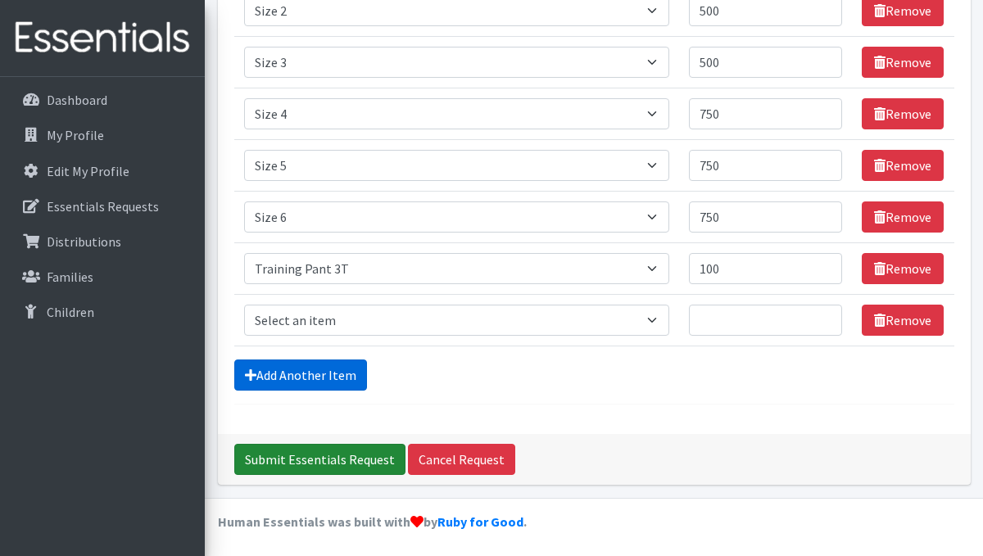
scroll to position [375, 0]
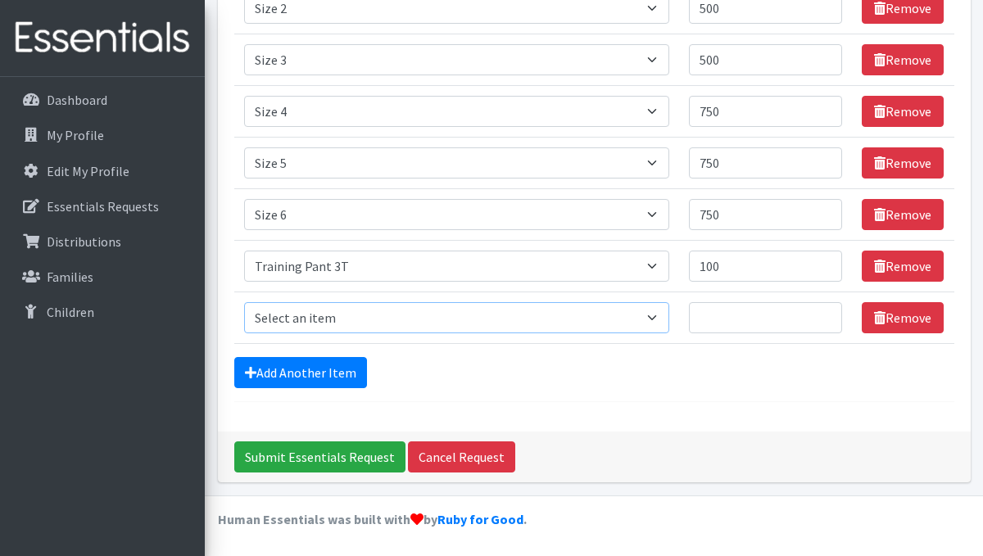
click at [355, 312] on select "Select an item Size 0/Newborn Size 1 Size 2 Size 3 Size 4 Size 5 Size 6 Size 7 …" at bounding box center [456, 317] width 425 height 31
select select "1093"
click at [788, 319] on input "Quantity" at bounding box center [766, 317] width 154 height 31
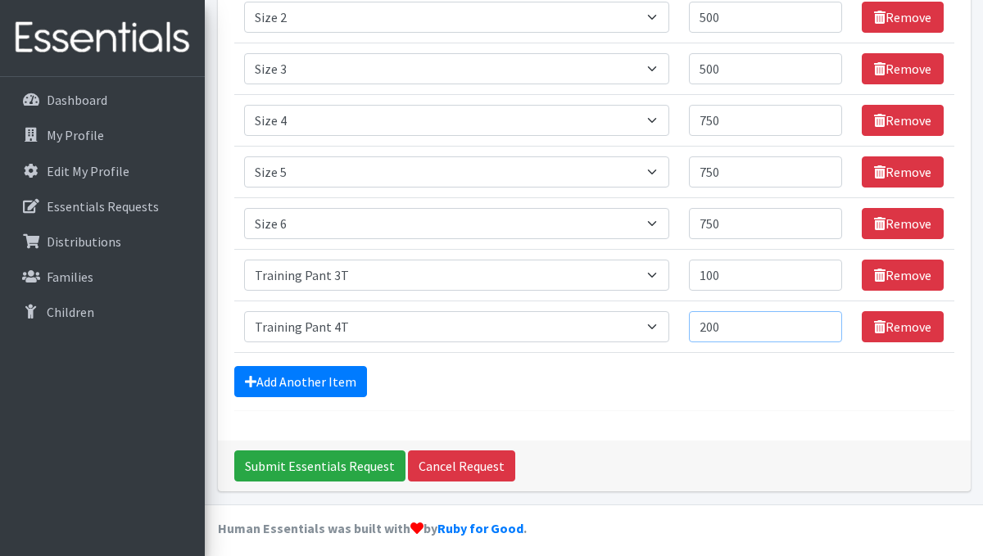
scroll to position [372, 0]
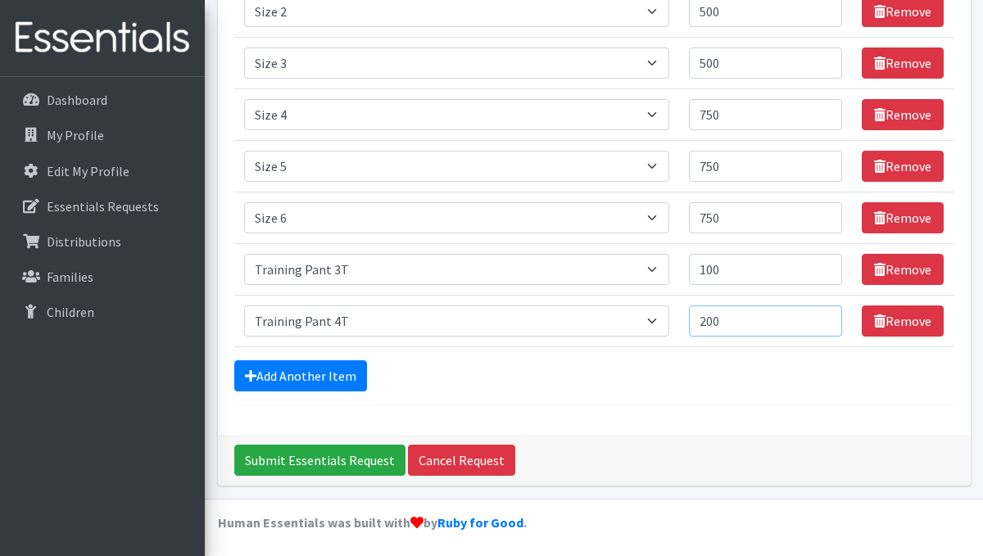
type input "200"
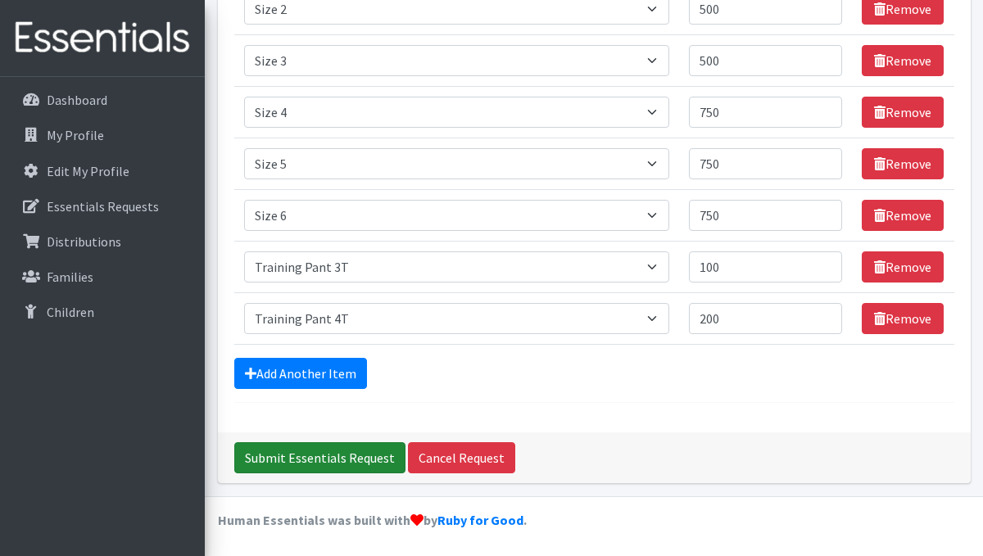
click at [333, 454] on input "Submit Essentials Request" at bounding box center [319, 457] width 171 height 31
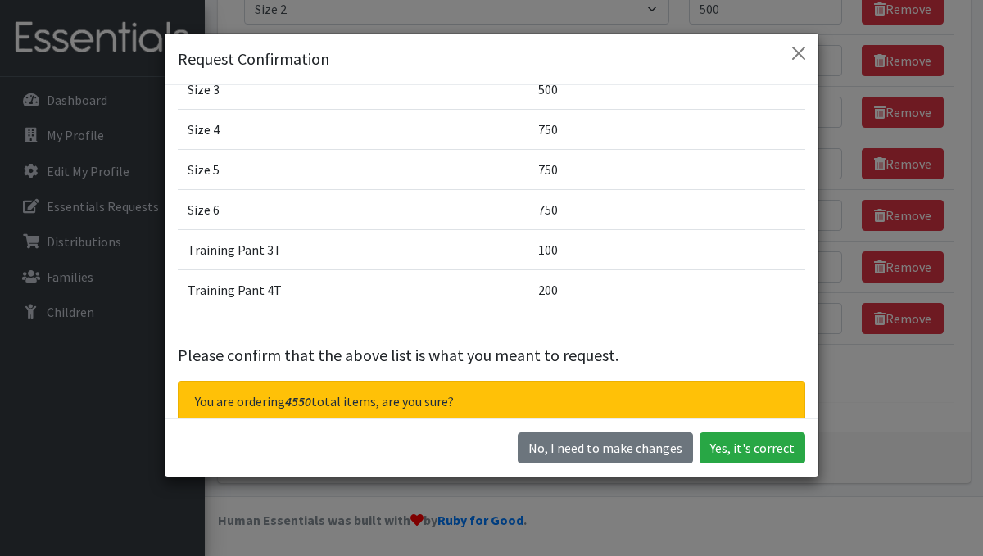
scroll to position [184, 0]
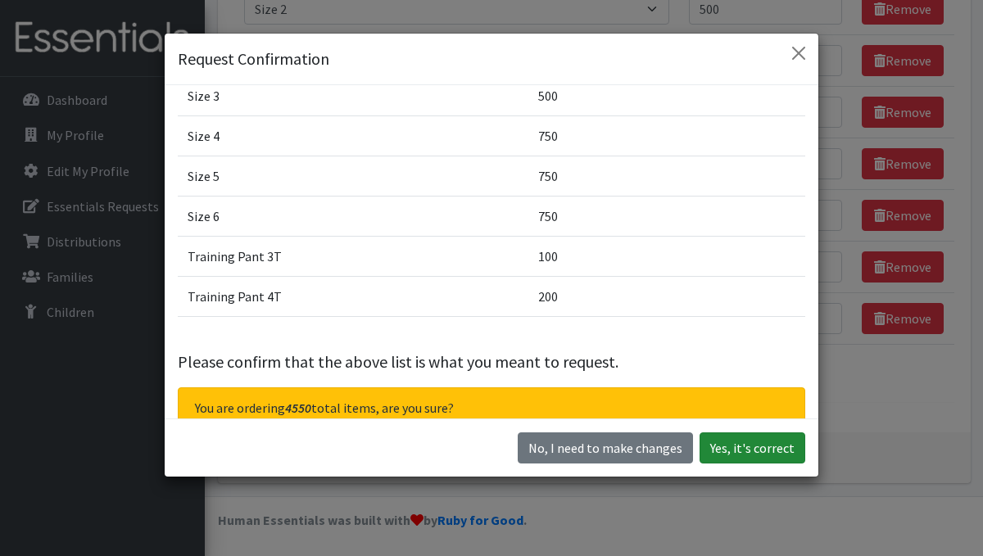
click at [747, 446] on button "Yes, it's correct" at bounding box center [752, 447] width 106 height 31
